Goal: Information Seeking & Learning: Learn about a topic

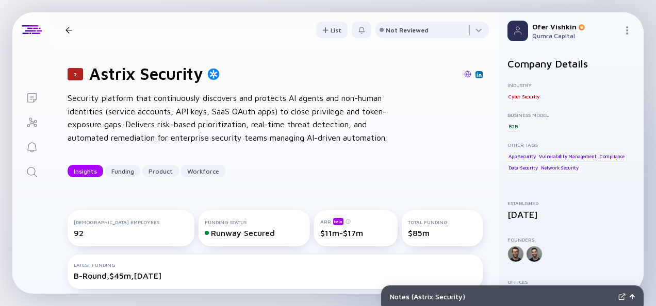
click at [35, 169] on icon "Search" at bounding box center [32, 172] width 12 height 12
click at [482, 141] on div "2 Astrix Security Security platform that continuously discovers and protects AI…" at bounding box center [275, 120] width 448 height 146
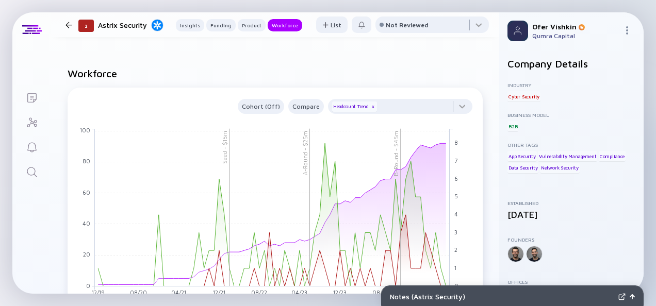
scroll to position [1068, 0]
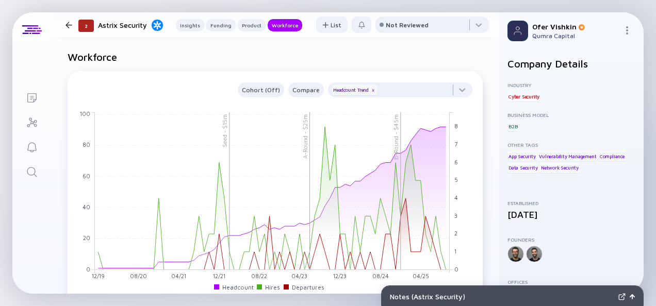
click at [34, 166] on icon "Search" at bounding box center [32, 172] width 12 height 12
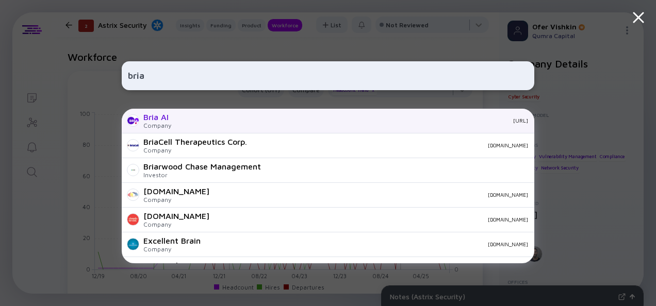
type input "bria"
click at [185, 118] on div "[URL]" at bounding box center [353, 121] width 349 height 6
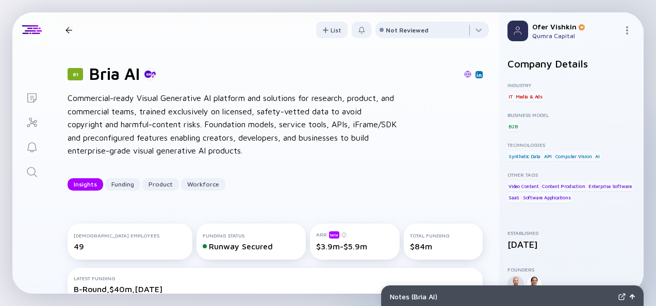
click at [483, 132] on div "81 Bria AI Commercial-ready Visual Generative AI platform and solutions for res…" at bounding box center [275, 127] width 448 height 160
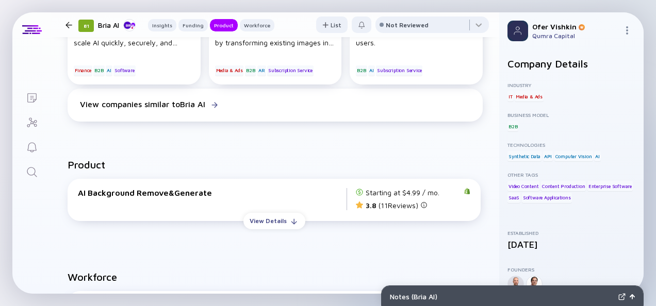
scroll to position [575, 0]
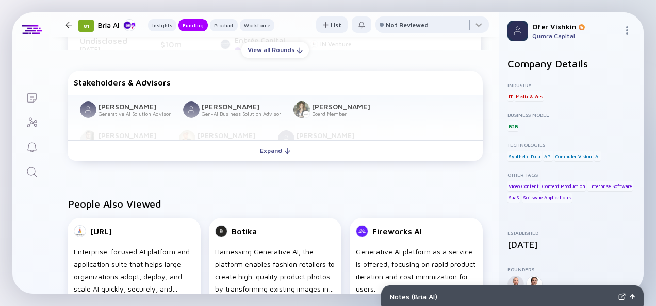
click at [37, 167] on icon "Search" at bounding box center [32, 172] width 12 height 12
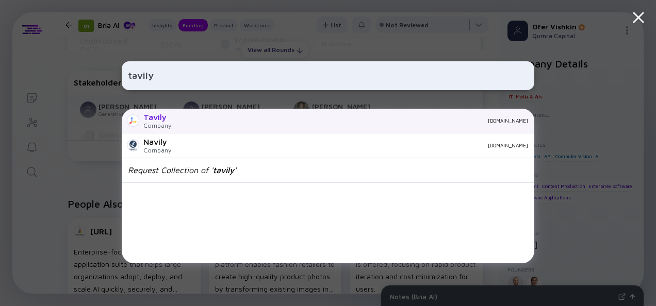
type input "tavily"
click at [164, 126] on div "Company" at bounding box center [157, 126] width 28 height 8
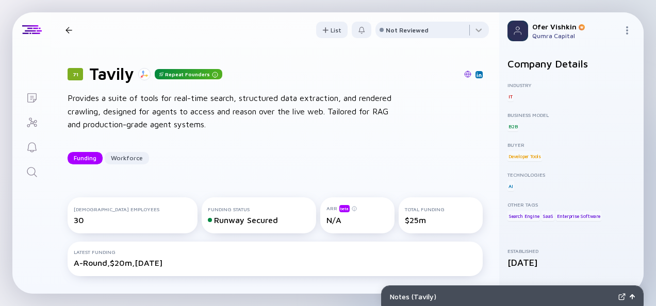
click at [479, 138] on div "71 Tavily Repeat Founders Provides a suite of tools for real-time search, struc…" at bounding box center [275, 114] width 448 height 134
click at [36, 168] on icon "Search" at bounding box center [32, 172] width 12 height 12
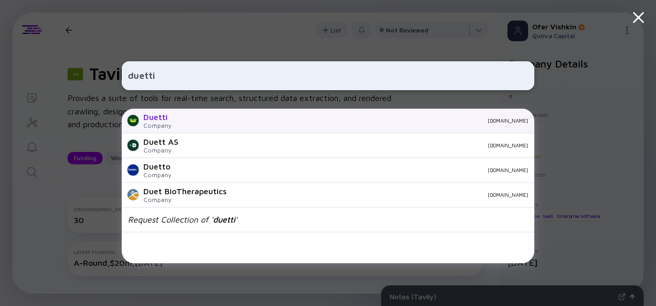
type input "duetti"
click at [266, 117] on div "Duetti Company [DOMAIN_NAME]" at bounding box center [328, 121] width 413 height 25
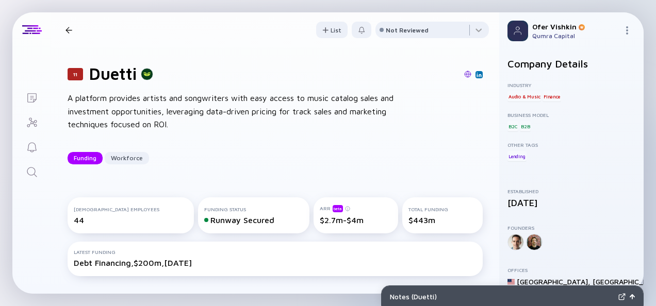
click at [476, 128] on div "11 Duetti A platform provides artists and songwriters with easy access to music…" at bounding box center [275, 114] width 448 height 134
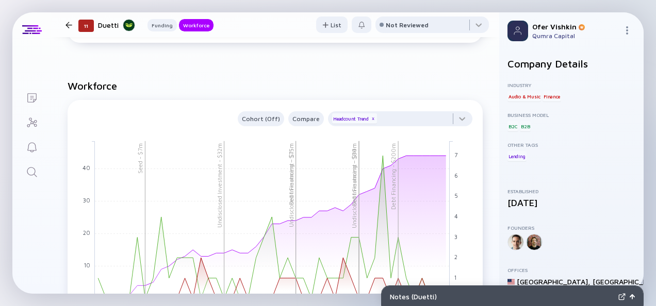
scroll to position [760, 0]
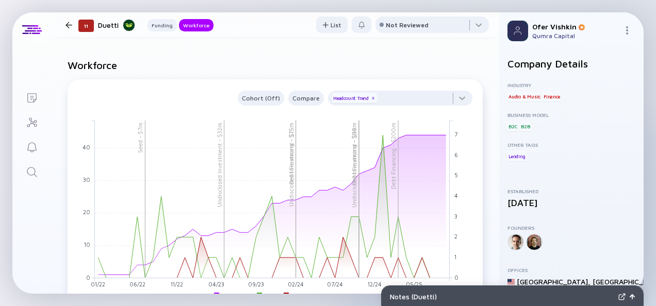
click at [38, 162] on link "Search" at bounding box center [31, 171] width 39 height 25
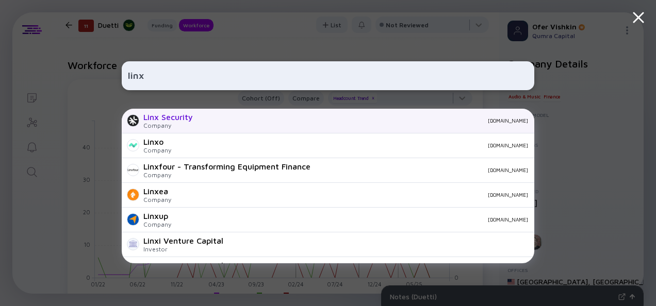
type input "linx"
click at [179, 122] on div "Linx Security" at bounding box center [168, 116] width 50 height 9
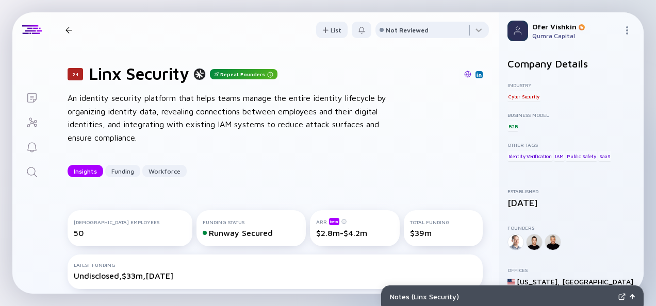
click at [483, 129] on div "24 Linx Security Repeat Founders An identity security platform that helps teams…" at bounding box center [275, 120] width 448 height 146
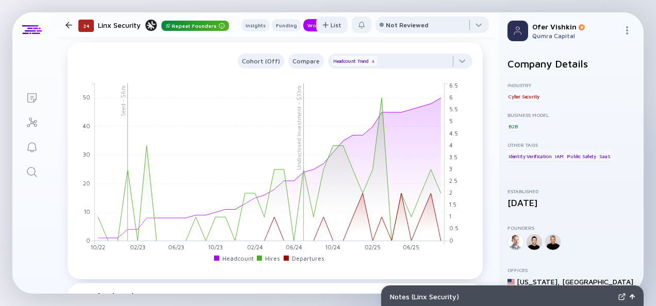
scroll to position [904, 0]
click at [31, 171] on icon "Search" at bounding box center [32, 172] width 12 height 12
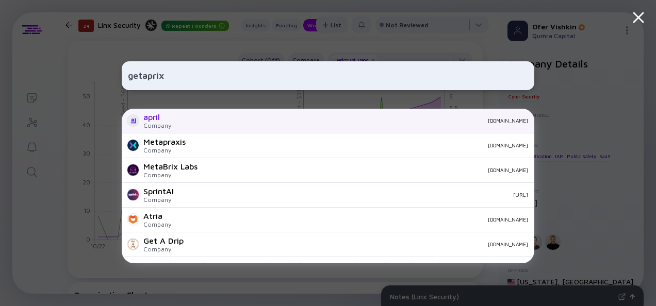
type input "getaprix"
click at [242, 123] on div "[DOMAIN_NAME]" at bounding box center [353, 121] width 349 height 6
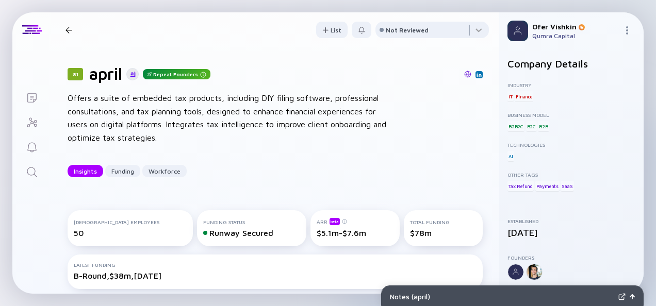
click at [480, 146] on div "81 april Repeat Founders Offers a suite of embedded tax products, including DIY…" at bounding box center [275, 120] width 448 height 146
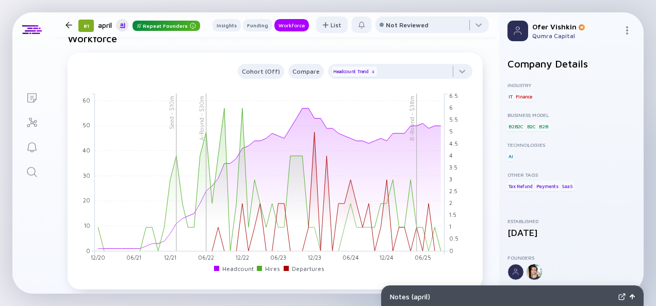
scroll to position [883, 0]
